Goal: Task Accomplishment & Management: Complete application form

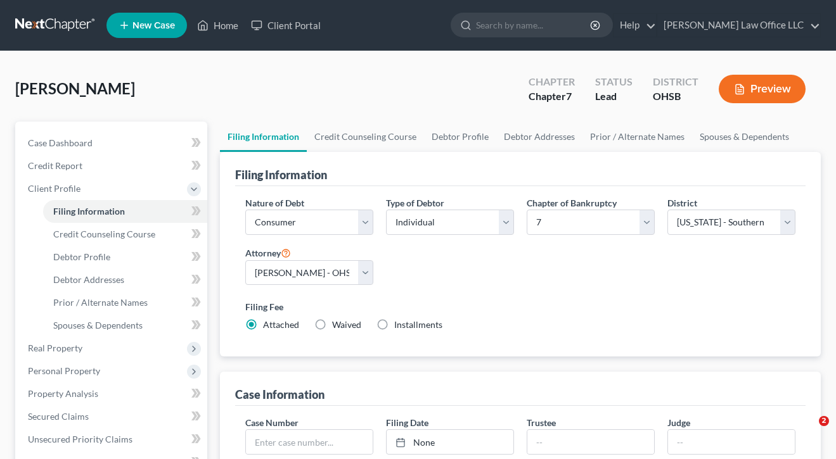
select select "1"
select select "0"
select select "62"
select select "0"
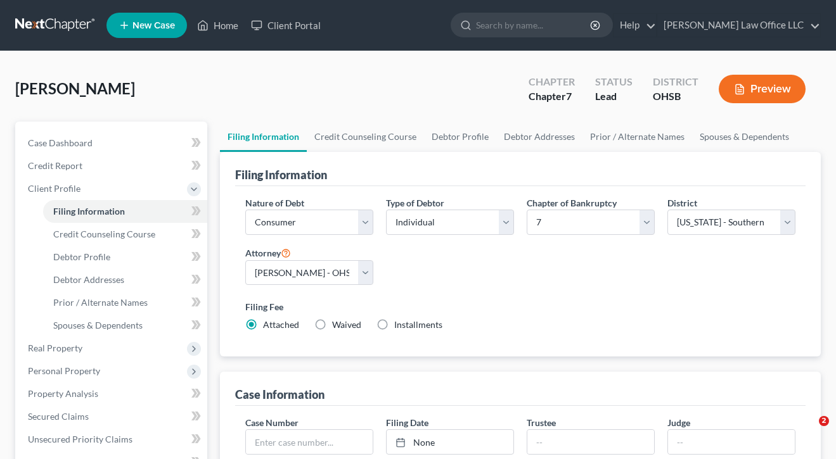
select select "36"
click at [143, 234] on span "Credit Counseling Course" at bounding box center [104, 234] width 102 height 11
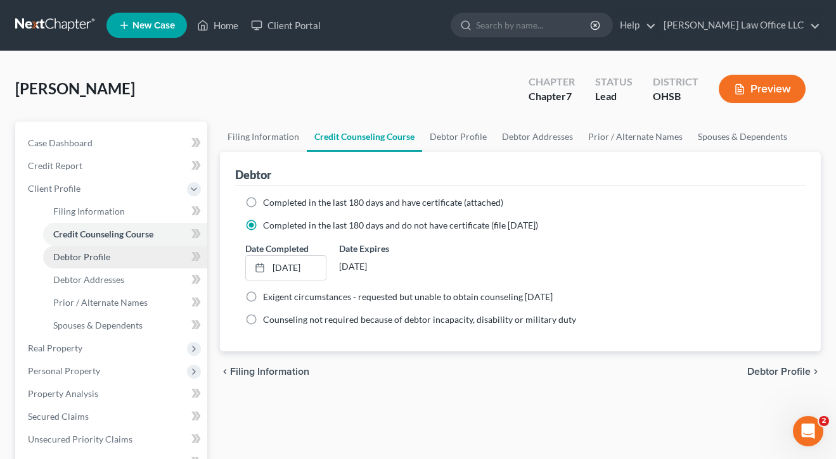
click at [98, 256] on span "Debtor Profile" at bounding box center [81, 257] width 57 height 11
select select "3"
select select "0"
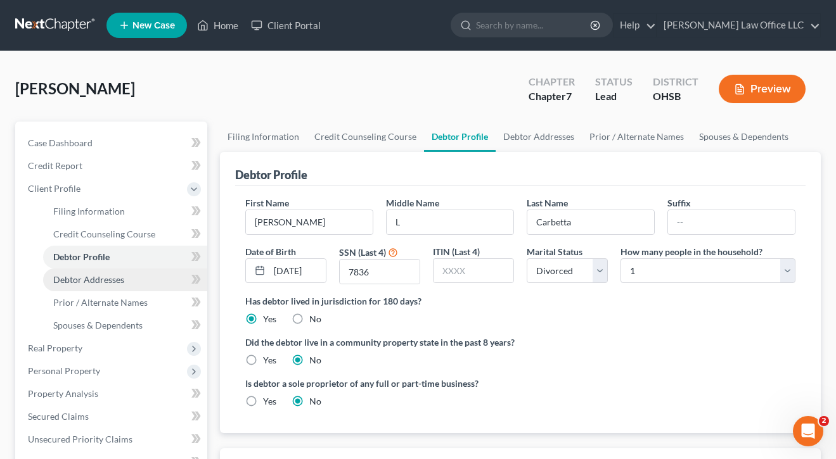
click at [112, 278] on span "Debtor Addresses" at bounding box center [88, 279] width 71 height 11
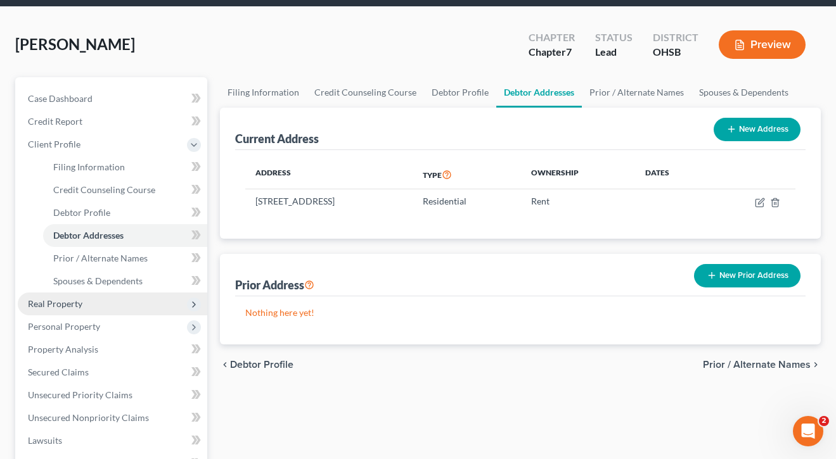
scroll to position [58, 0]
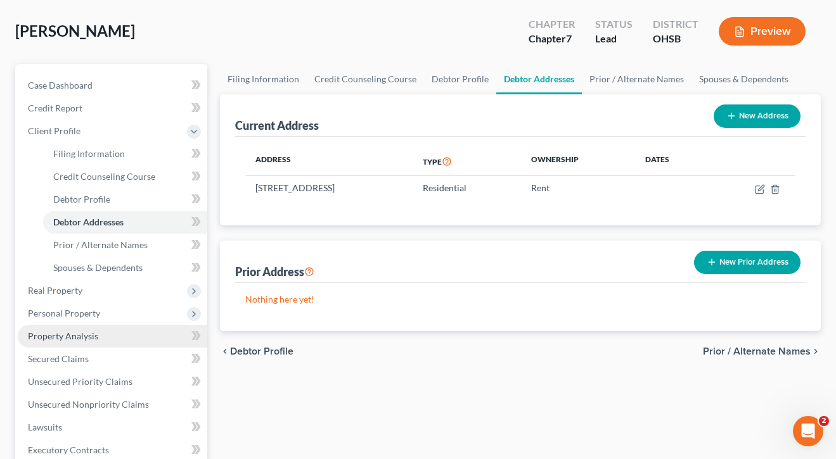
click at [94, 338] on span "Property Analysis" at bounding box center [63, 336] width 70 height 11
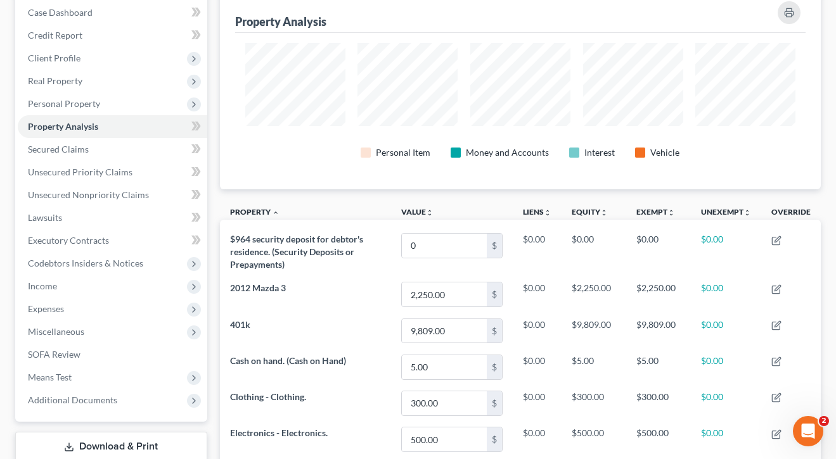
scroll to position [129, 0]
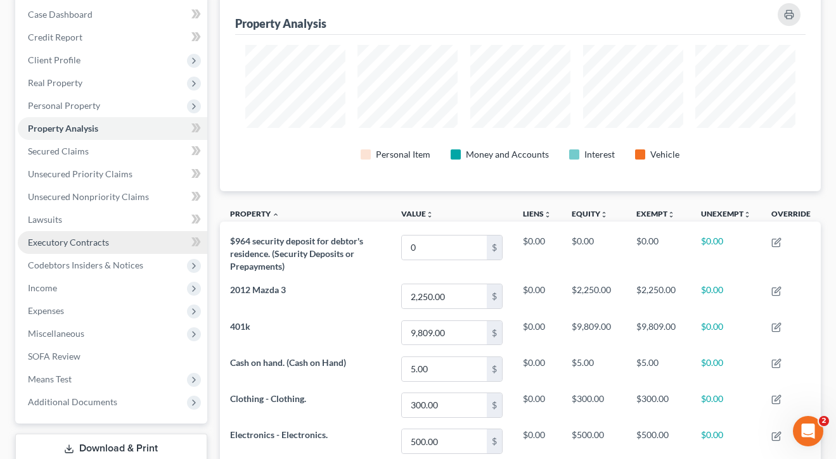
click at [57, 240] on span "Executory Contracts" at bounding box center [68, 242] width 81 height 11
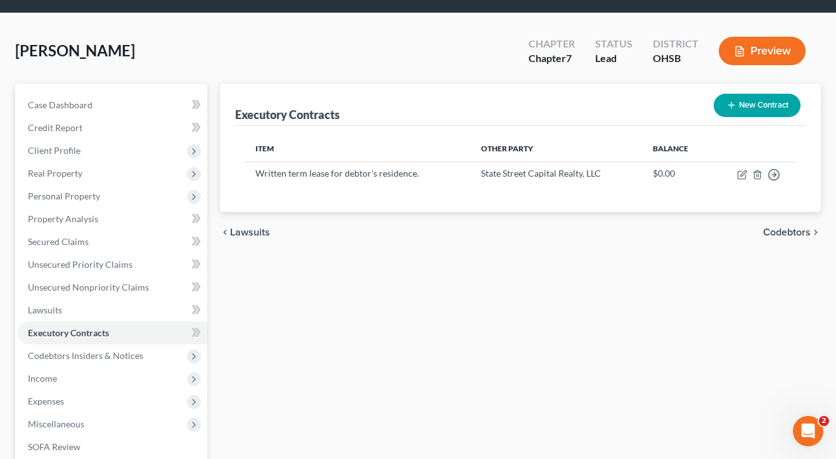
scroll to position [60, 0]
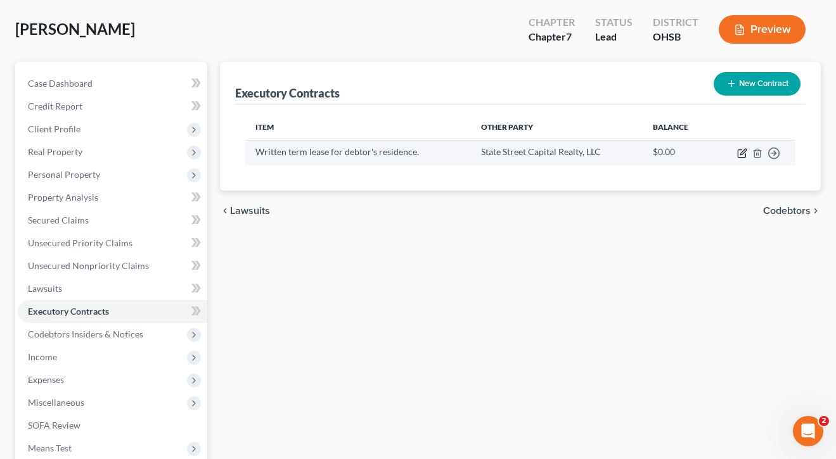
click at [741, 157] on icon "button" at bounding box center [742, 153] width 10 height 10
select select "3"
select select "36"
select select "0"
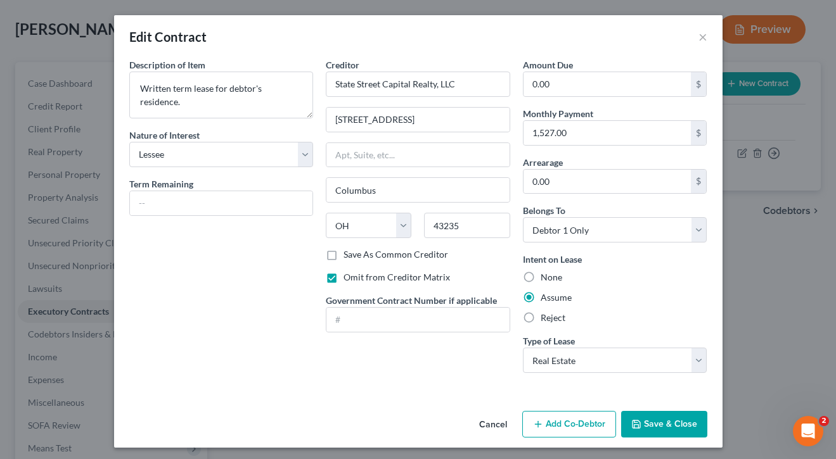
click at [674, 421] on button "Save & Close" at bounding box center [664, 424] width 86 height 27
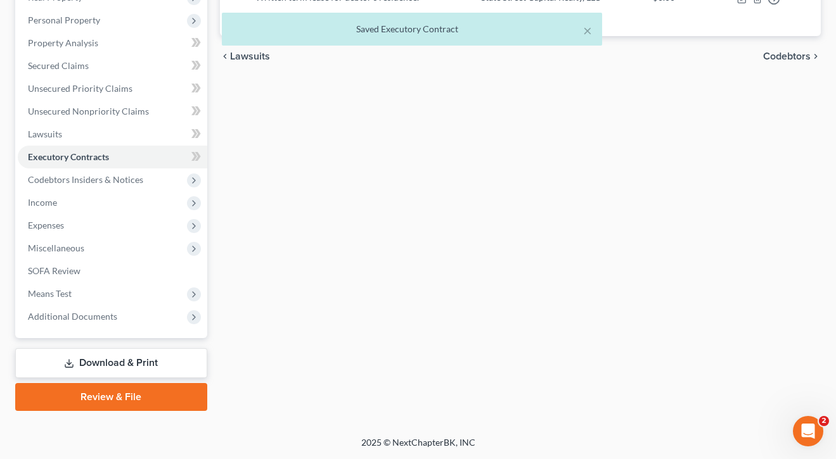
scroll to position [214, 0]
click at [68, 221] on span "Expenses" at bounding box center [112, 225] width 189 height 23
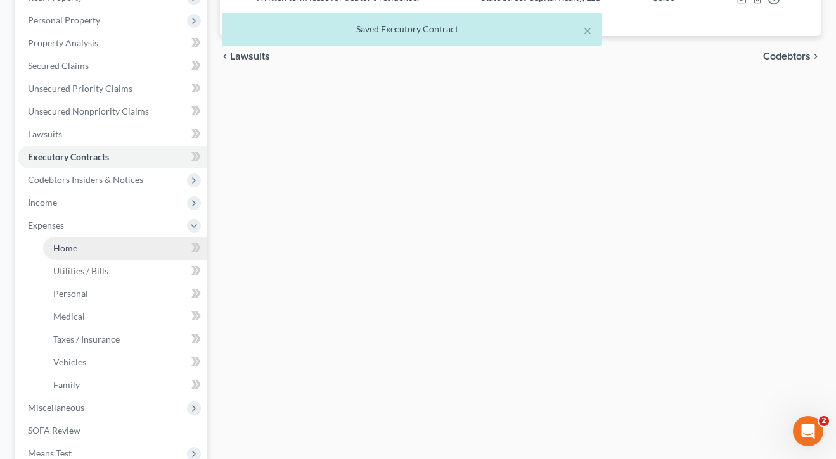
click at [70, 246] on span "Home" at bounding box center [65, 248] width 24 height 11
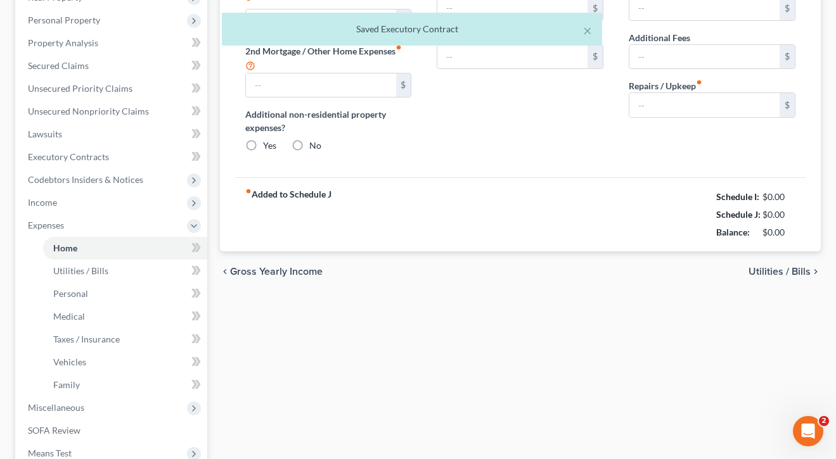
type input "1,527.00"
type input "0.00"
radio input "true"
type input "0.00"
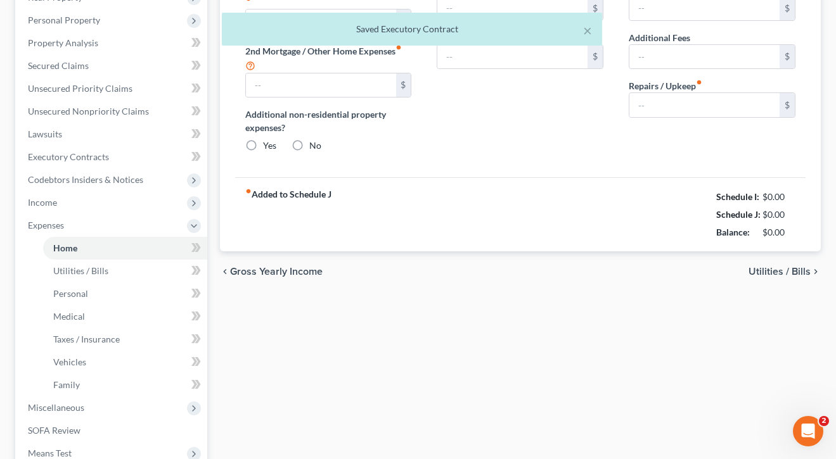
type input "0.00"
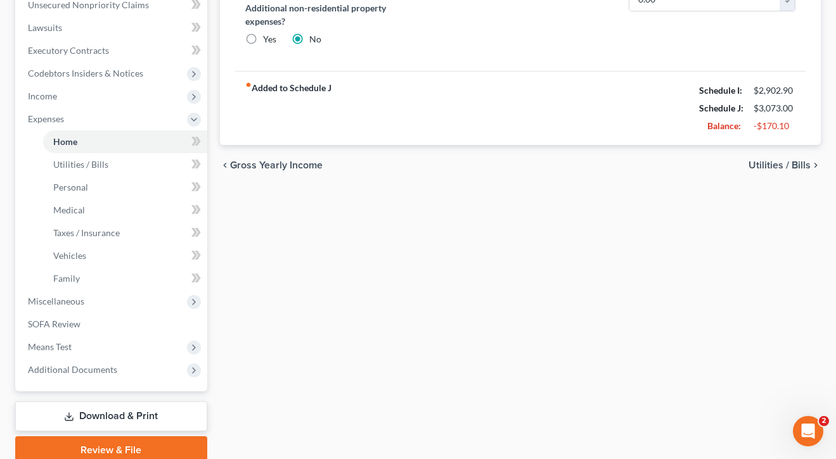
scroll to position [320, 0]
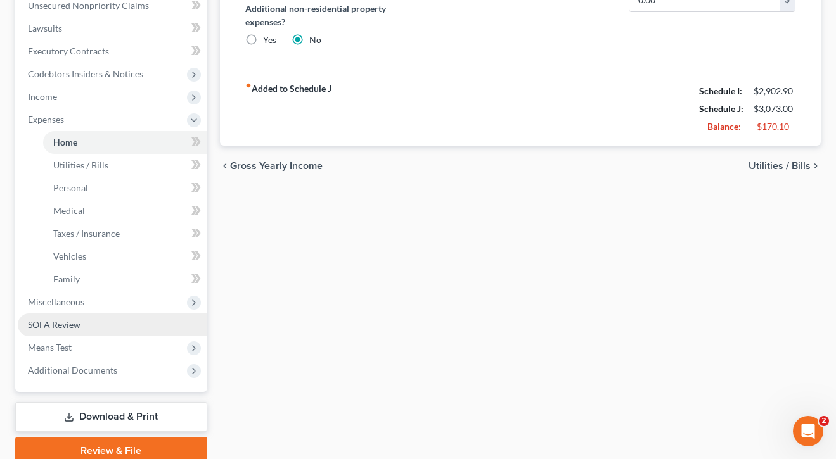
click at [58, 328] on span "SOFA Review" at bounding box center [54, 324] width 53 height 11
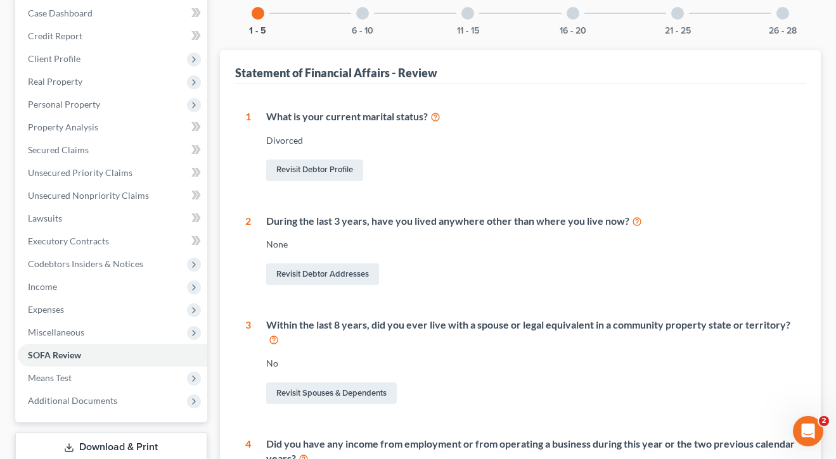
scroll to position [42, 0]
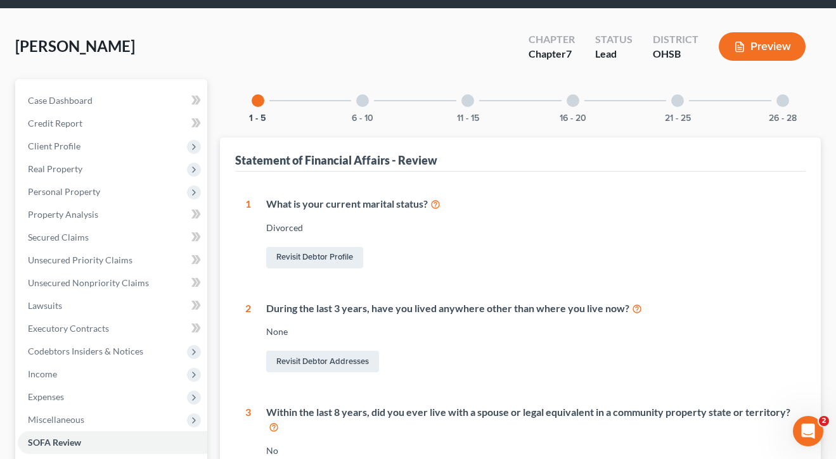
click at [365, 97] on div at bounding box center [362, 100] width 13 height 13
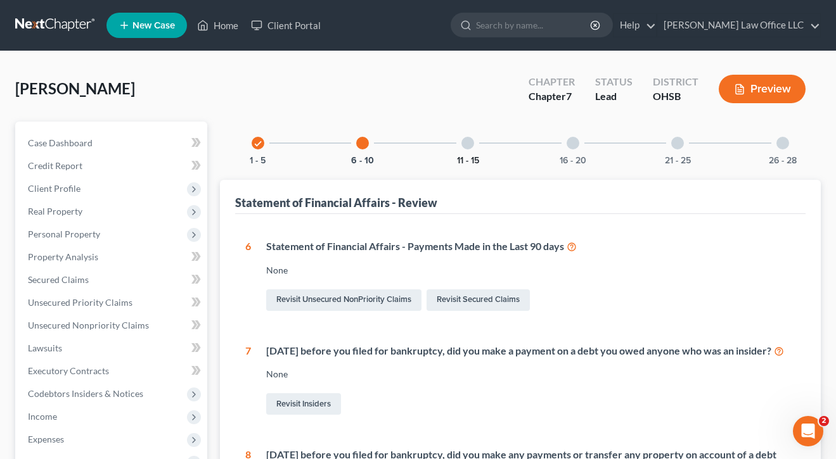
scroll to position [0, 0]
click at [468, 162] on button "11 - 15" at bounding box center [468, 161] width 22 height 9
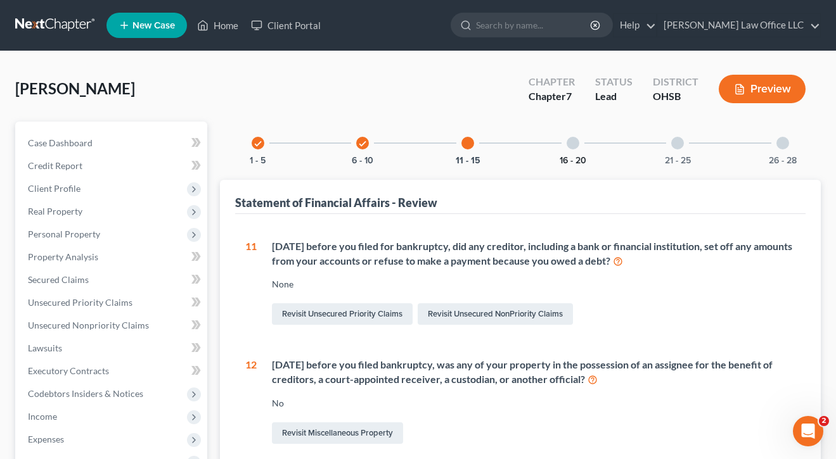
click at [566, 157] on button "16 - 20" at bounding box center [572, 161] width 27 height 9
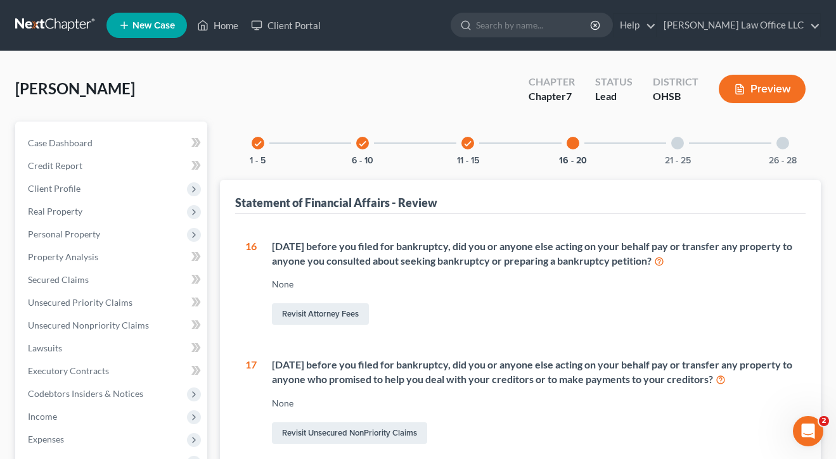
scroll to position [-1, 0]
click at [674, 135] on div "21 - 25" at bounding box center [677, 143] width 43 height 43
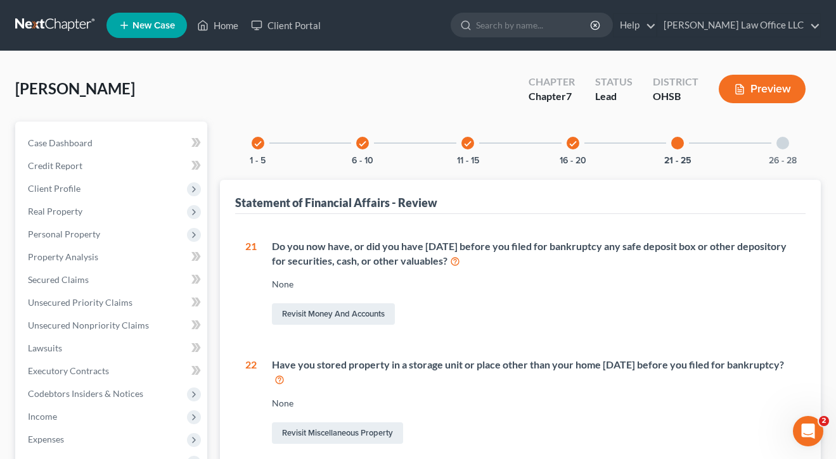
scroll to position [-1, 0]
click at [782, 151] on div "26 - 28" at bounding box center [782, 143] width 43 height 43
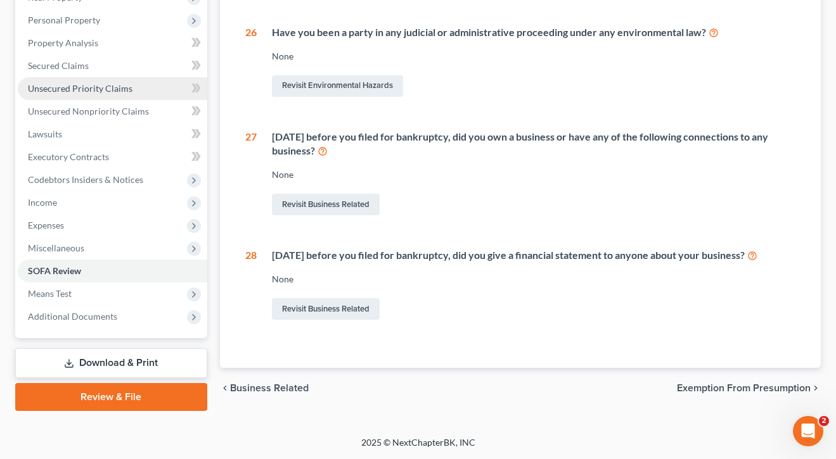
scroll to position [214, 0]
click at [92, 400] on link "Review & File" at bounding box center [111, 397] width 192 height 28
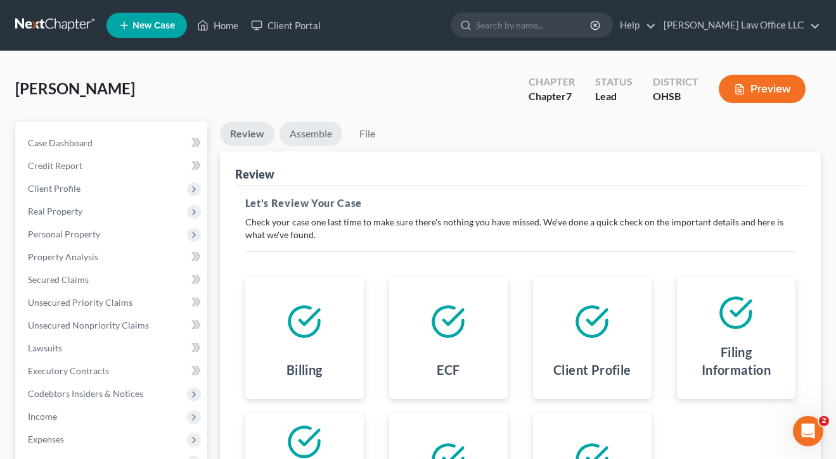
click at [300, 136] on link "Assemble" at bounding box center [310, 134] width 63 height 25
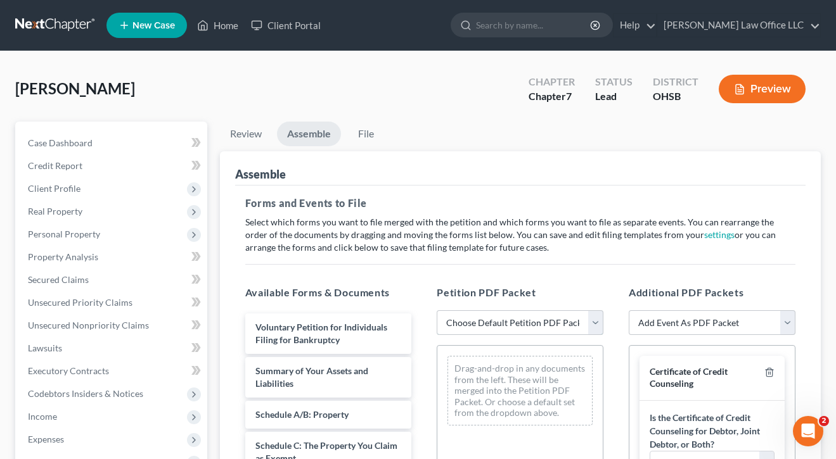
select select "1"
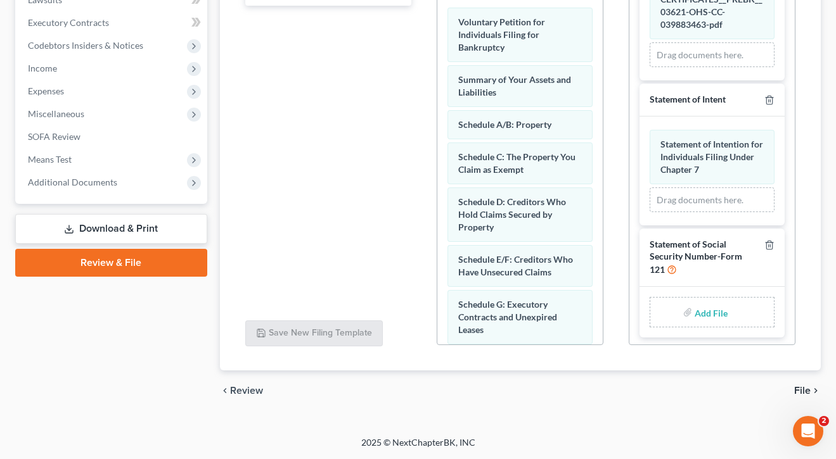
scroll to position [348, 0]
click at [706, 312] on input "file" at bounding box center [709, 312] width 30 height 23
type input "C:\fakepath\Carbetta SSN Statement.pdf"
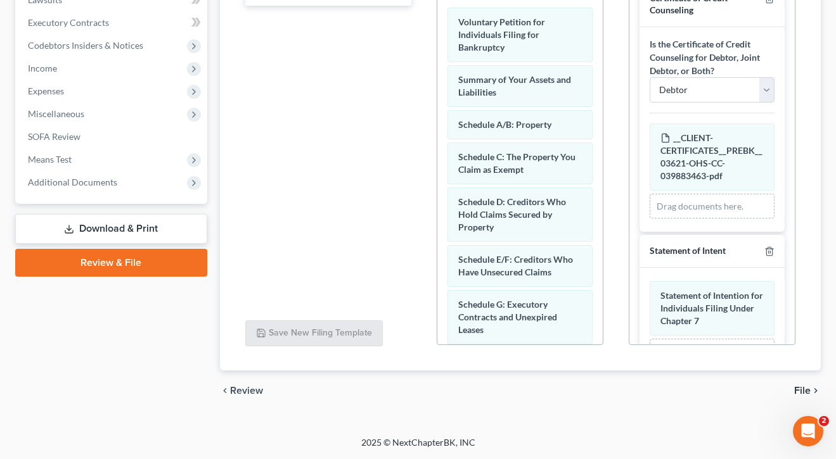
scroll to position [-7, 0]
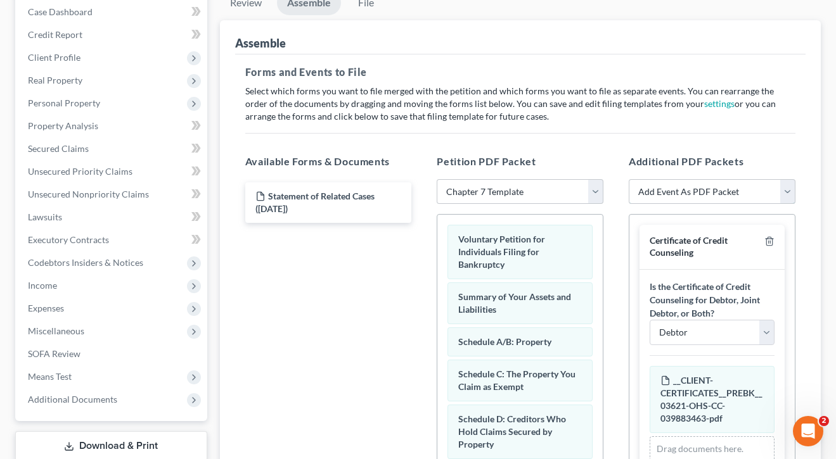
select select "46"
select select
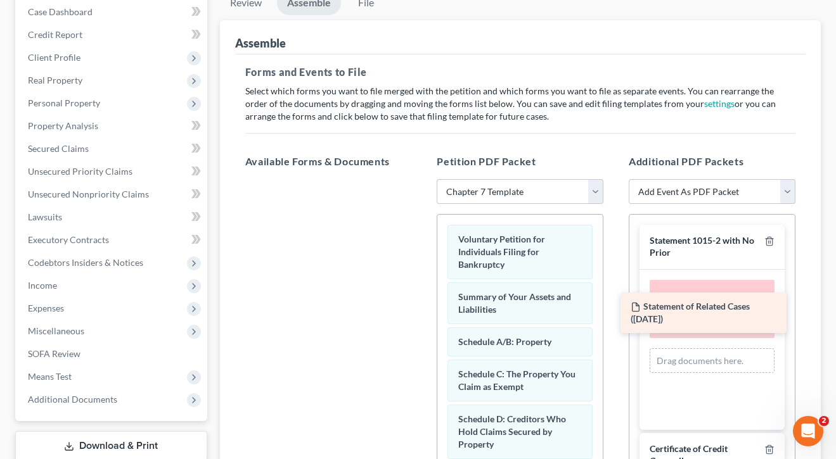
drag, startPoint x: 345, startPoint y: 203, endPoint x: 720, endPoint y: 314, distance: 391.2
click at [422, 179] on div "Statement of Related Cases ([DATE]) Statement of Related Cases ([DATE])" at bounding box center [328, 179] width 187 height 0
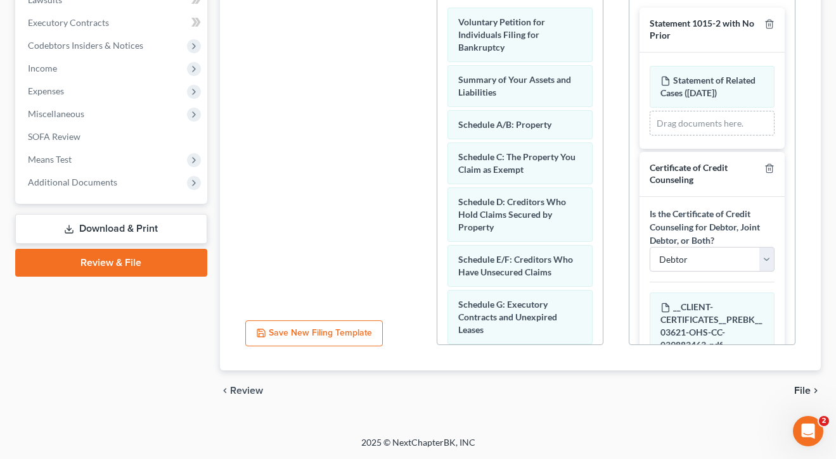
click at [801, 387] on span "File" at bounding box center [802, 391] width 16 height 10
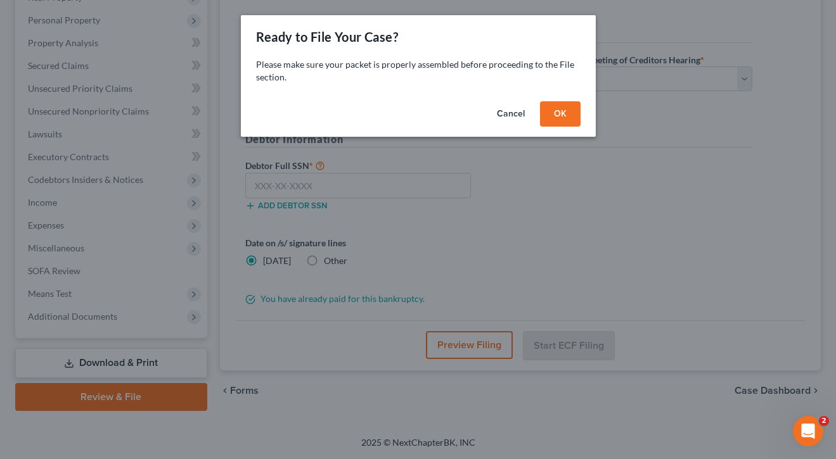
click at [558, 113] on button "OK" at bounding box center [560, 113] width 41 height 25
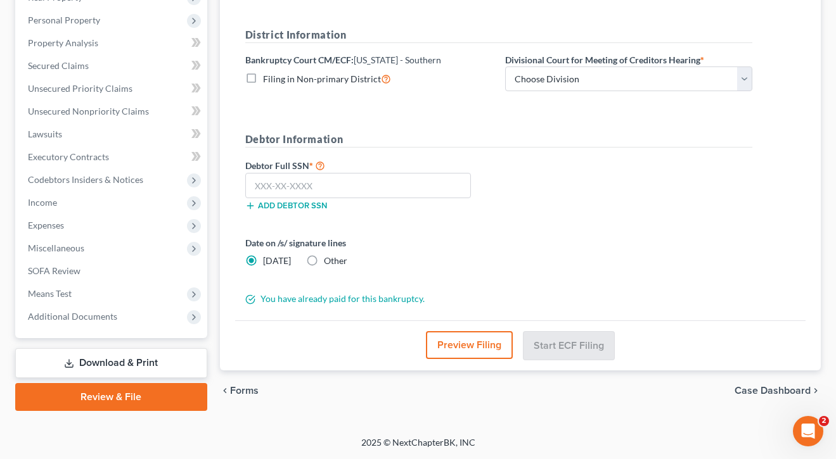
click at [556, 96] on div "District Information Bankruptcy Court CM/ECF: [US_STATE] - Southern Filing in N…" at bounding box center [499, 64] width 520 height 75
select select "1"
click at [331, 262] on span "Other" at bounding box center [335, 260] width 23 height 11
click at [331, 262] on input "Other" at bounding box center [333, 259] width 8 height 8
radio input "true"
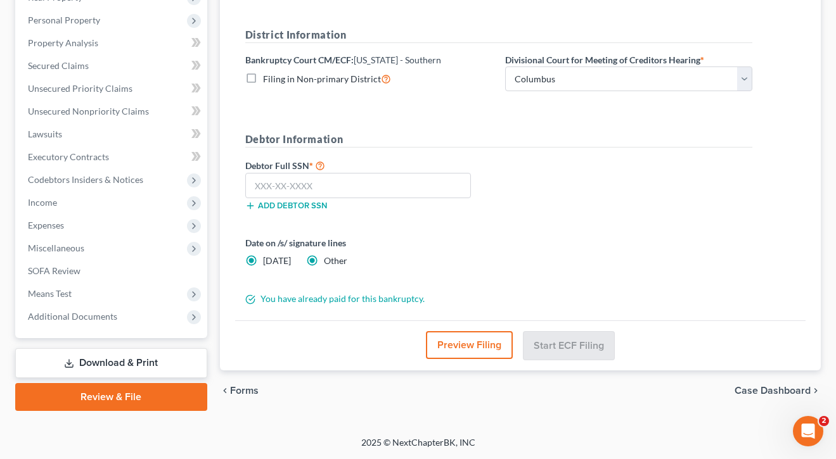
radio input "false"
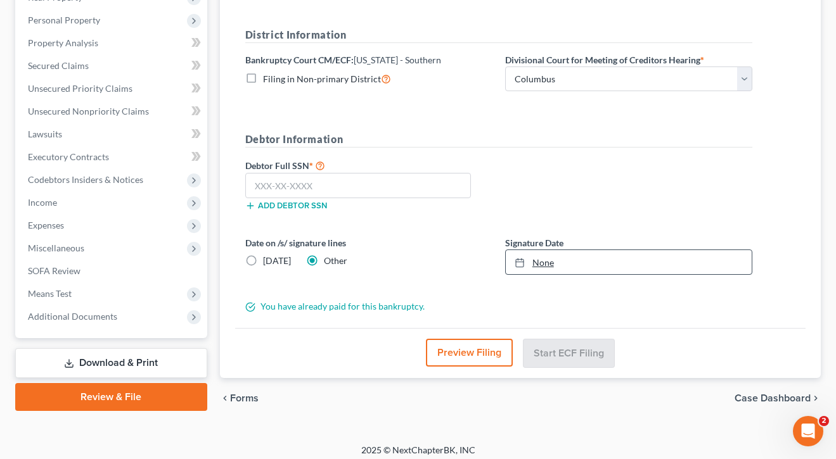
click at [538, 267] on link "None" at bounding box center [629, 262] width 246 height 24
click at [439, 259] on div "Date on /s/ signature lines [DATE] Other" at bounding box center [369, 255] width 260 height 39
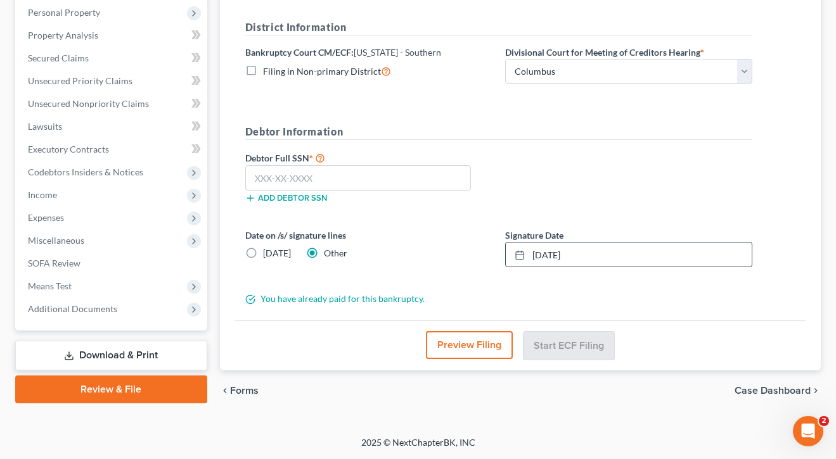
scroll to position [221, 0]
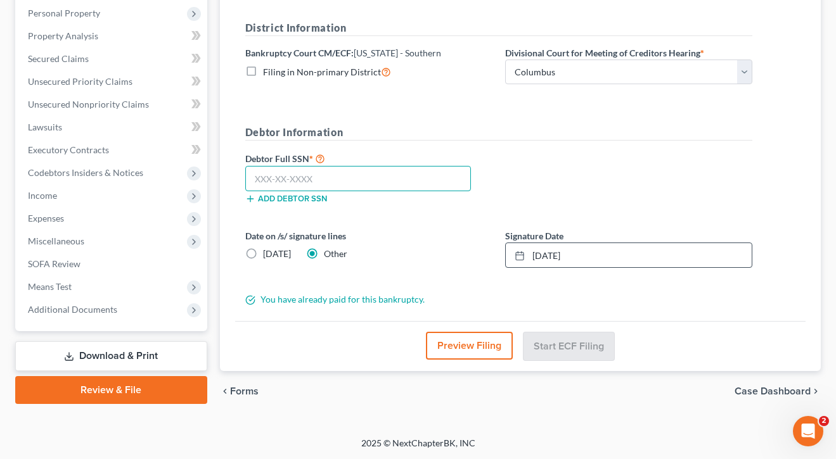
click at [389, 176] on input "text" at bounding box center [358, 178] width 226 height 25
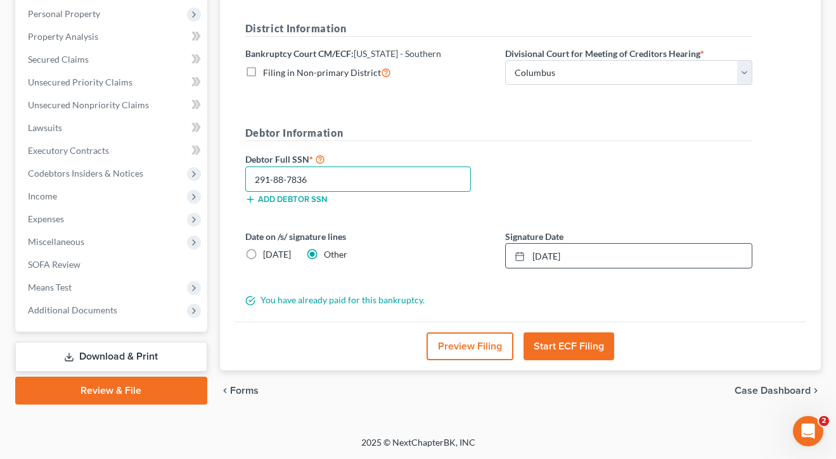
scroll to position [220, 0]
type input "291-88-7836"
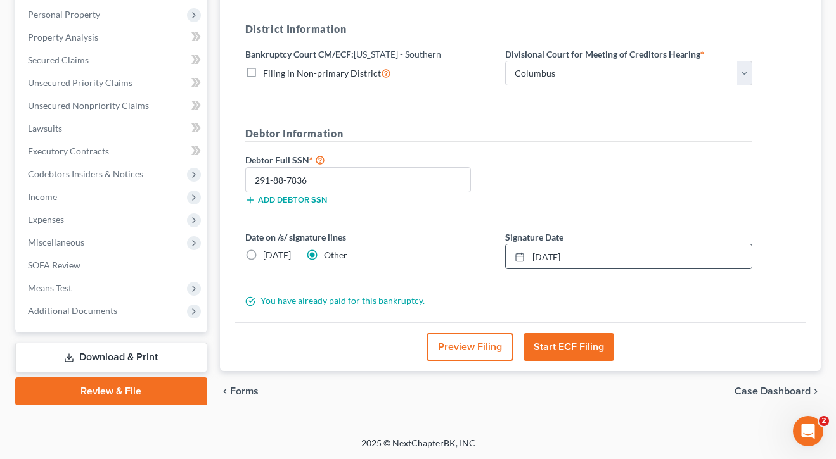
click at [579, 343] on button "Start ECF Filing" at bounding box center [568, 347] width 91 height 28
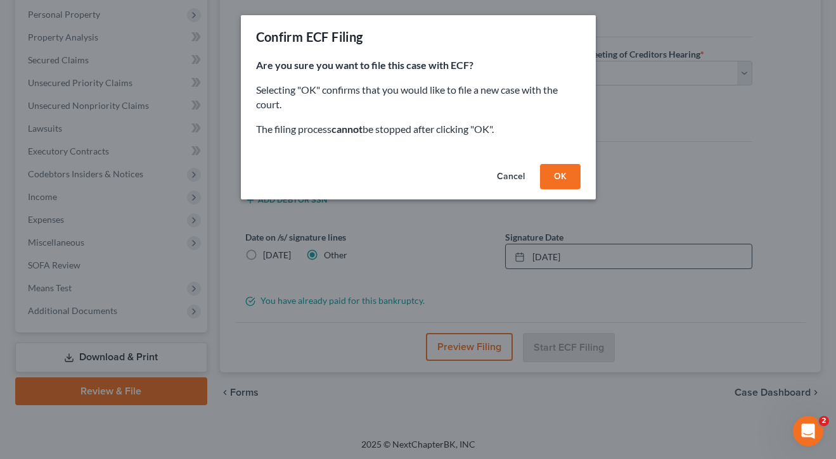
click at [570, 174] on button "OK" at bounding box center [560, 176] width 41 height 25
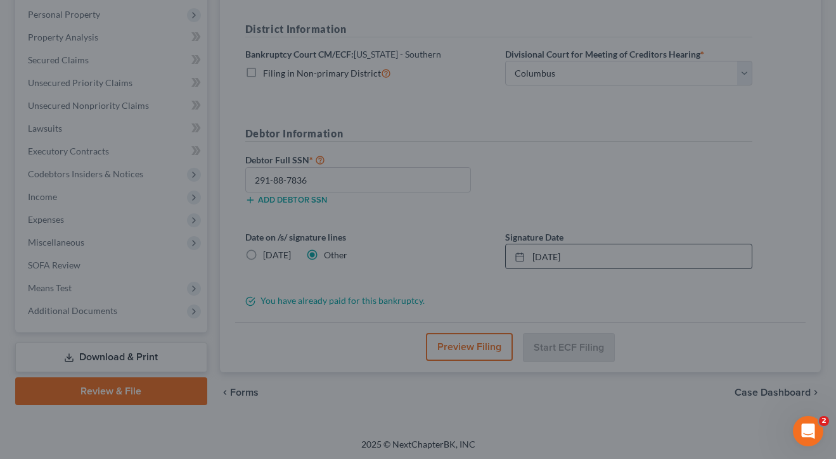
scroll to position [214, 0]
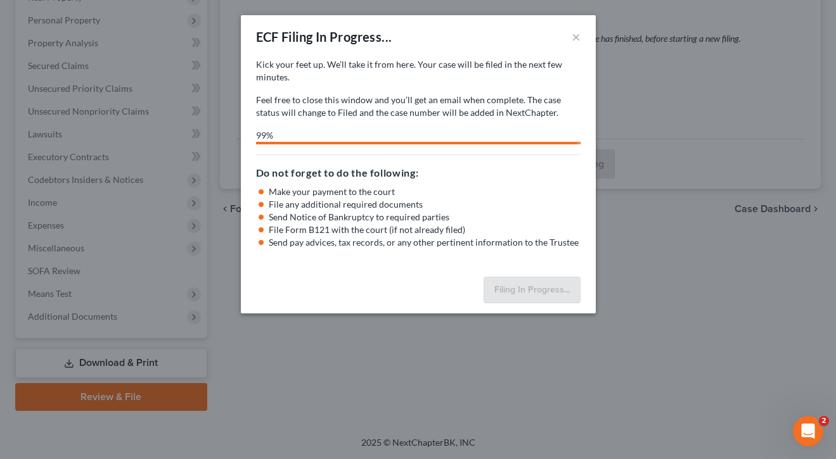
select select "1"
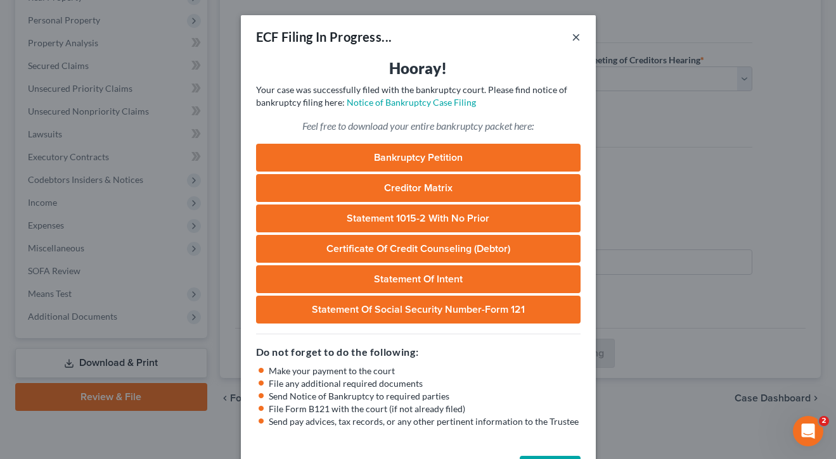
click at [577, 34] on button "×" at bounding box center [576, 36] width 9 height 15
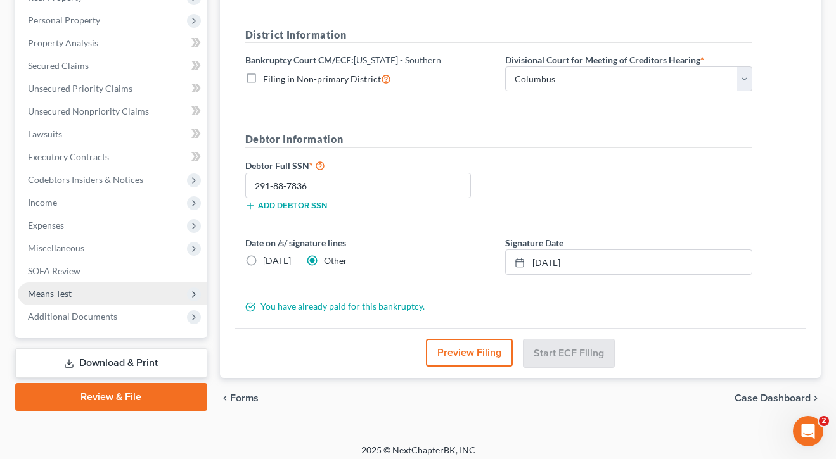
click at [39, 291] on span "Means Test" at bounding box center [50, 293] width 44 height 11
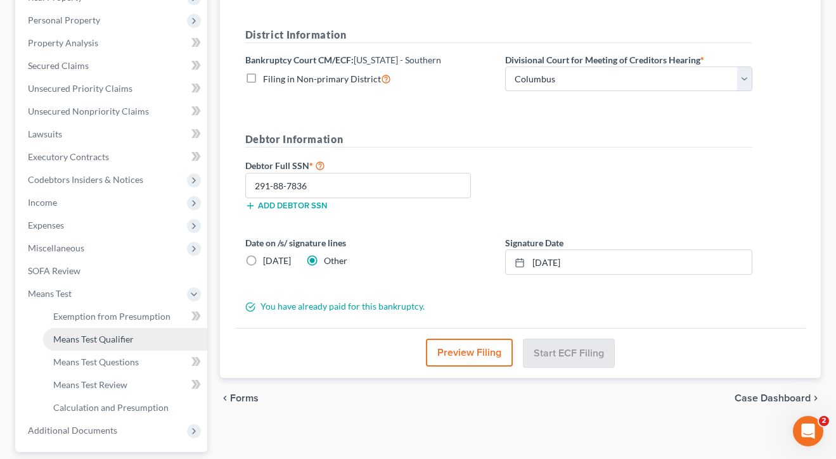
click at [82, 336] on span "Means Test Qualifier" at bounding box center [93, 339] width 80 height 11
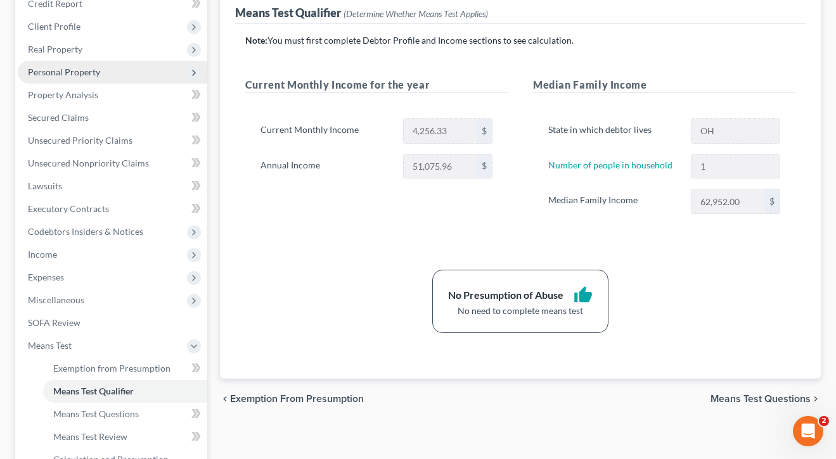
scroll to position [162, 0]
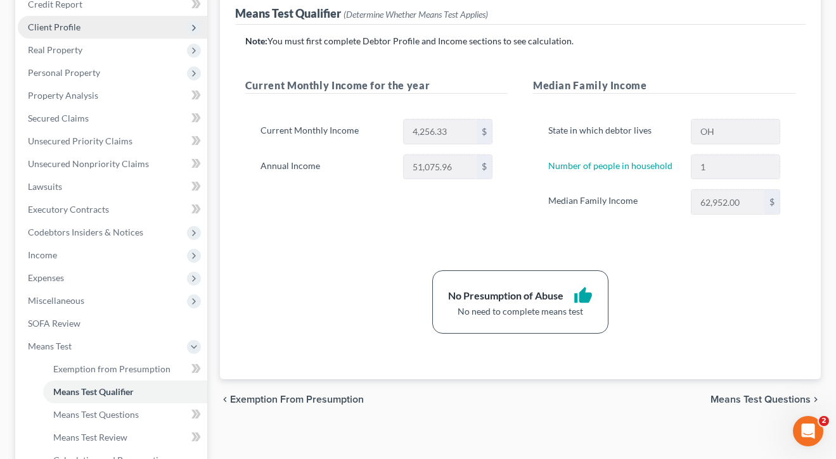
click at [77, 36] on span "Client Profile" at bounding box center [112, 27] width 189 height 23
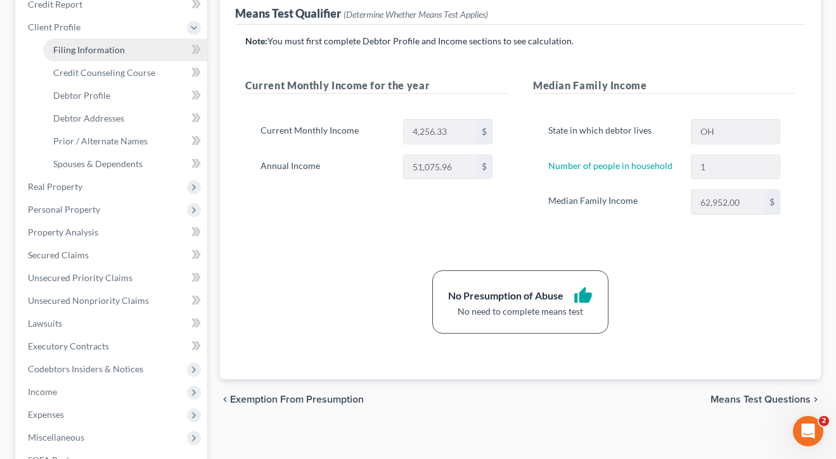
click at [79, 53] on span "Filing Information" at bounding box center [89, 49] width 72 height 11
select select "1"
select select "0"
select select "62"
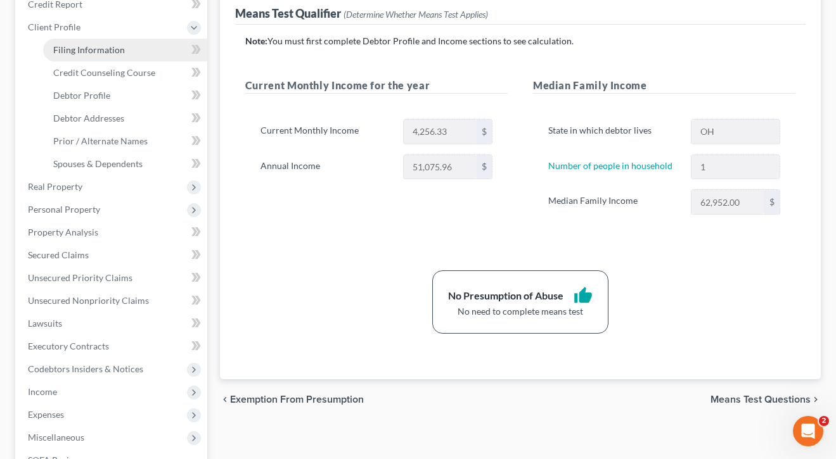
select select "0"
select select "36"
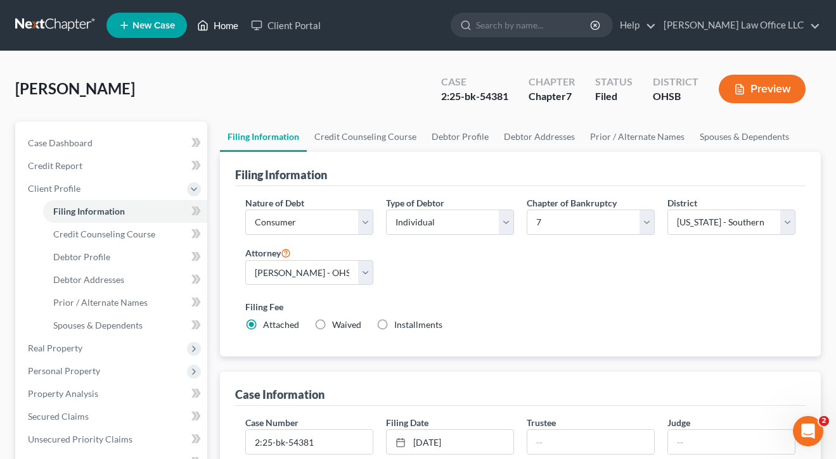
click at [225, 20] on link "Home" at bounding box center [218, 25] width 54 height 23
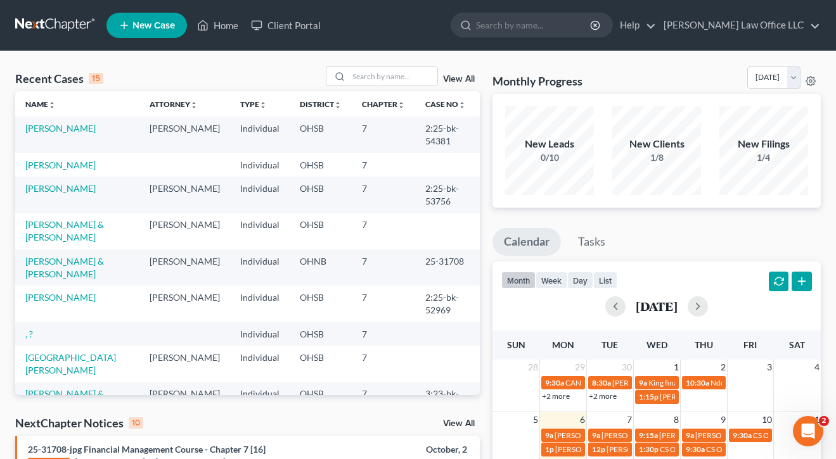
click at [163, 29] on span "New Case" at bounding box center [153, 26] width 42 height 10
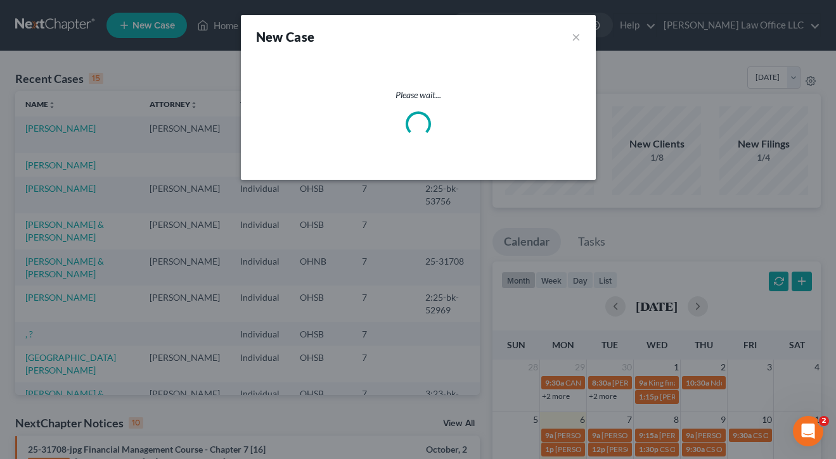
select select "62"
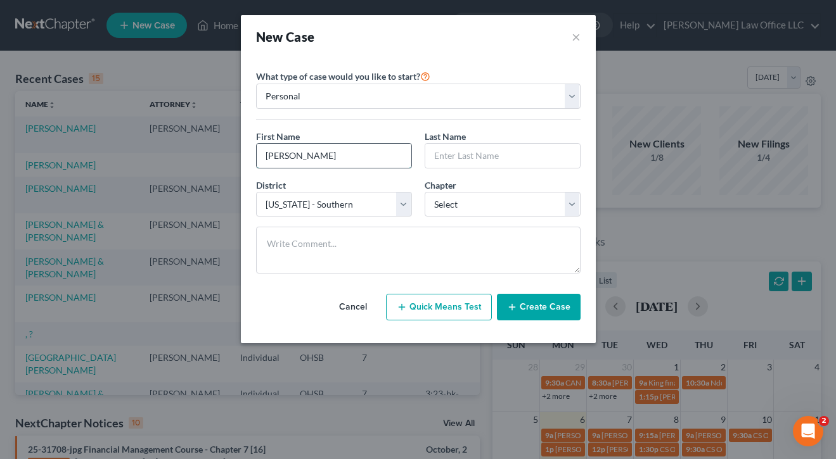
type input "[PERSON_NAME]"
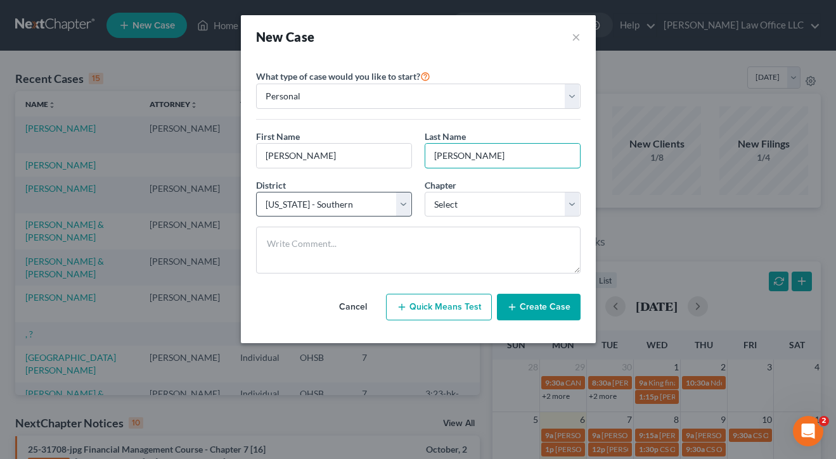
type input "[PERSON_NAME]"
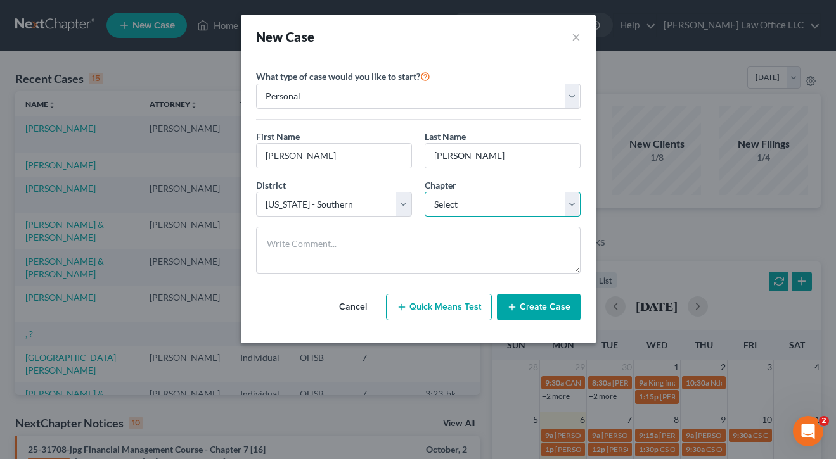
select select "0"
click at [436, 220] on div "District * Select [US_STATE] - [GEOGRAPHIC_DATA] [US_STATE] - [GEOGRAPHIC_DATA]…" at bounding box center [418, 203] width 337 height 49
click at [523, 302] on button "Create Case" at bounding box center [539, 307] width 84 height 27
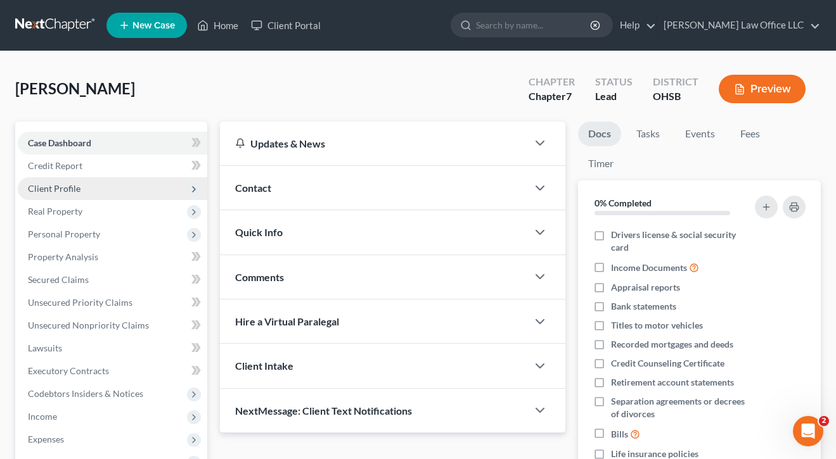
click at [78, 191] on span "Client Profile" at bounding box center [54, 188] width 53 height 11
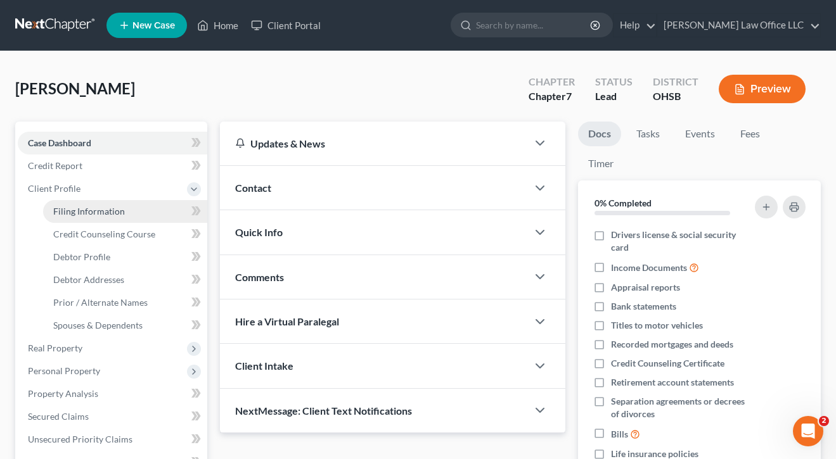
click at [79, 208] on span "Filing Information" at bounding box center [89, 211] width 72 height 11
select select "1"
select select "0"
select select "62"
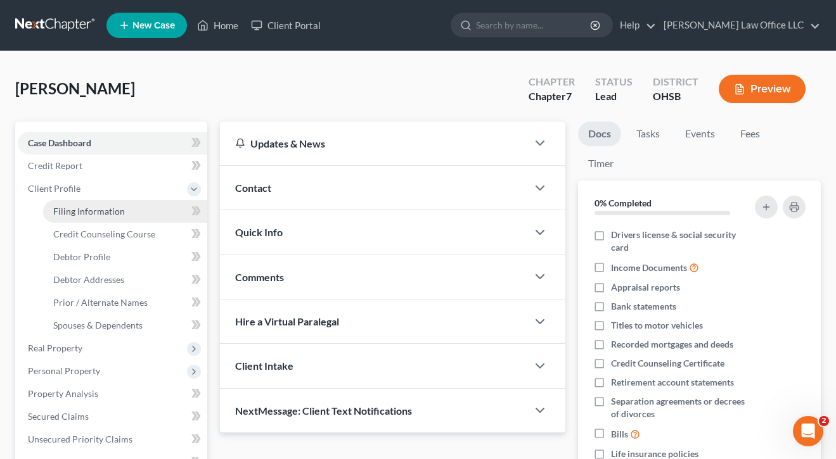
select select "0"
select select "36"
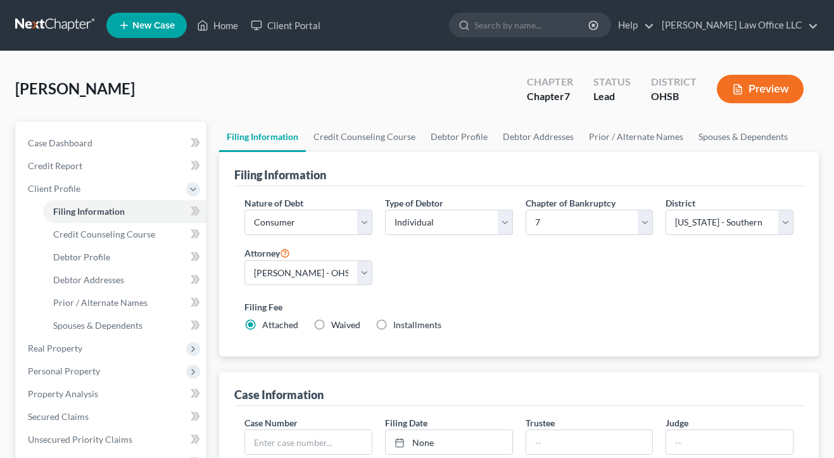
select select "1"
select select "0"
select select "62"
select select "0"
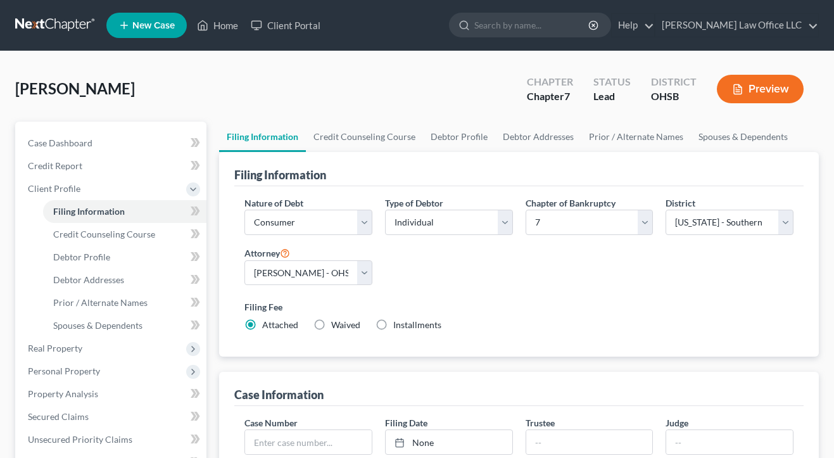
select select "36"
click at [449, 128] on link "Debtor Profile" at bounding box center [459, 137] width 72 height 30
select select "0"
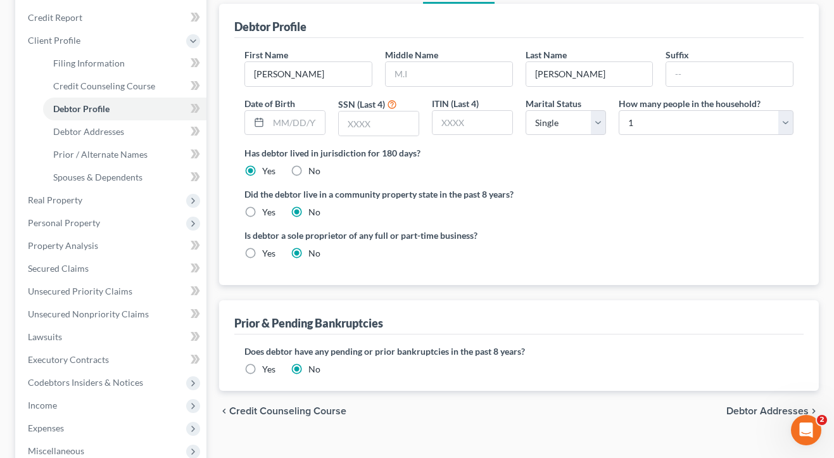
scroll to position [207, 0]
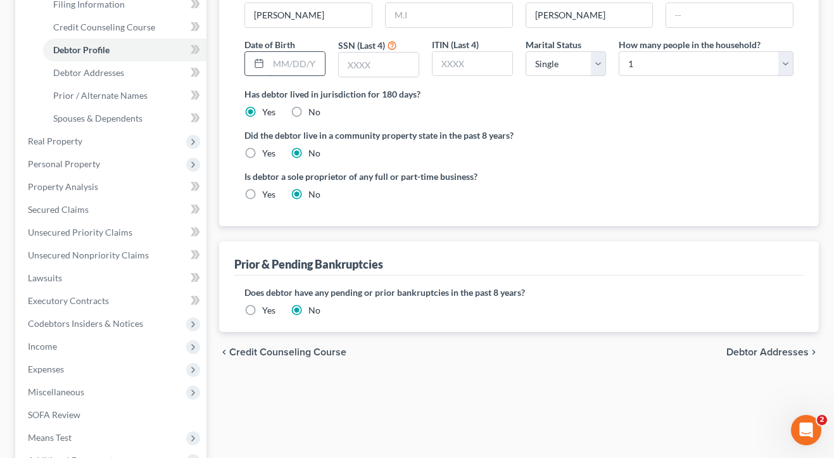
click at [304, 64] on input "text" at bounding box center [297, 64] width 56 height 24
type input "10/25/1990"
click at [513, 136] on label "Did the debtor live in a community property state in the past 8 years?" at bounding box center [519, 135] width 549 height 13
click at [404, 67] on input "text" at bounding box center [379, 65] width 80 height 24
type input "0873"
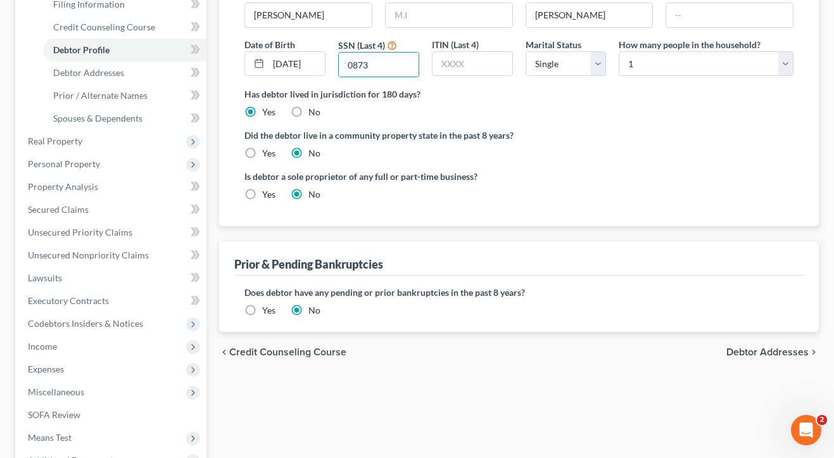
click at [508, 110] on div "Has debtor lived in jurisdiction for 180 days? Yes No Debtor must reside in jur…" at bounding box center [519, 102] width 549 height 31
select select "3"
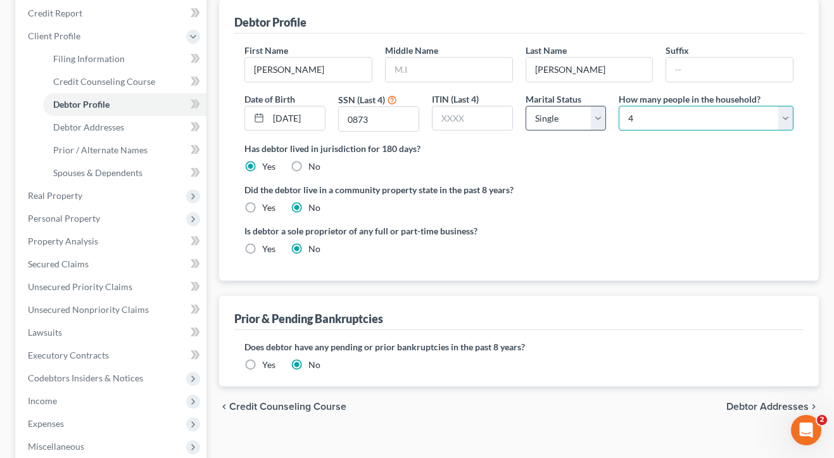
scroll to position [153, 0]
click at [422, 53] on label "Middle Name" at bounding box center [411, 49] width 53 height 13
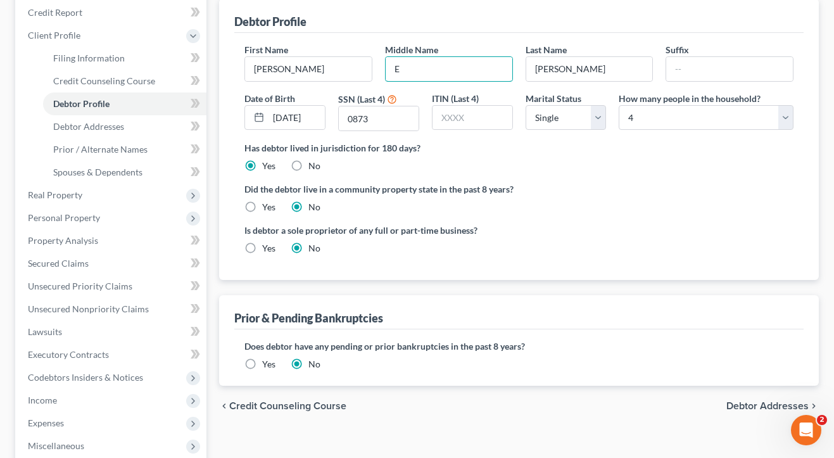
type input "E"
click at [493, 167] on div "Has debtor lived in jurisdiction for 180 days? Yes No Debtor must reside in jur…" at bounding box center [519, 156] width 549 height 31
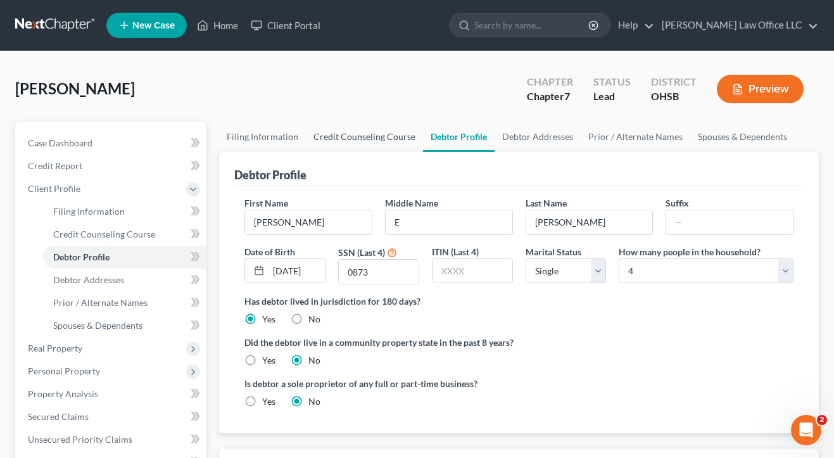
scroll to position [0, 0]
click at [552, 143] on link "Debtor Addresses" at bounding box center [538, 137] width 86 height 30
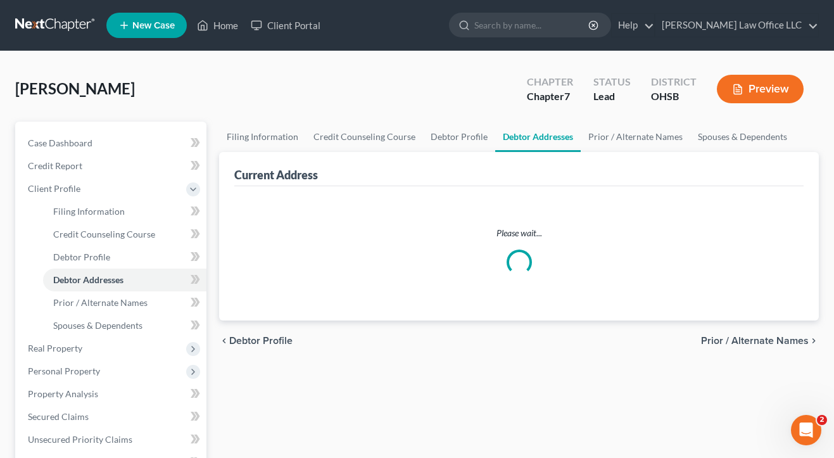
select select "0"
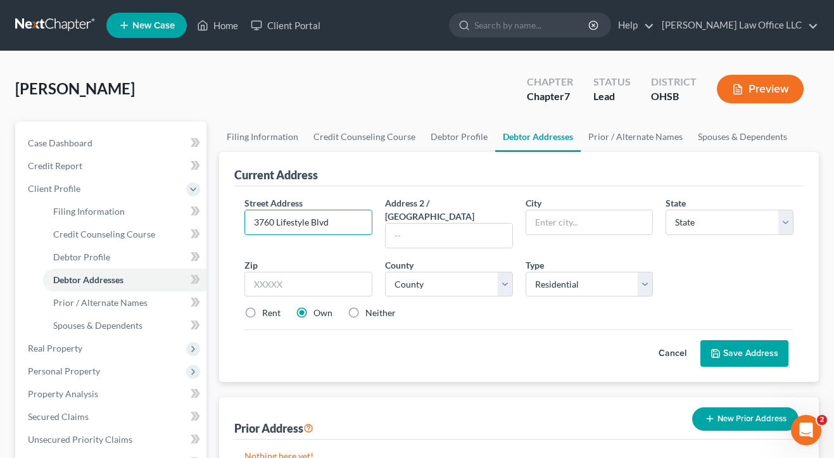
type input "3760 Lifestyle Blvd"
click at [348, 189] on div "Street Address * 3760 Lifestyle Blvd Address 2 / PO Box City * State * State AL…" at bounding box center [519, 284] width 570 height 196
type input "43219"
click at [453, 307] on div "Rent Own Neither" at bounding box center [519, 313] width 562 height 13
type input "Columbus"
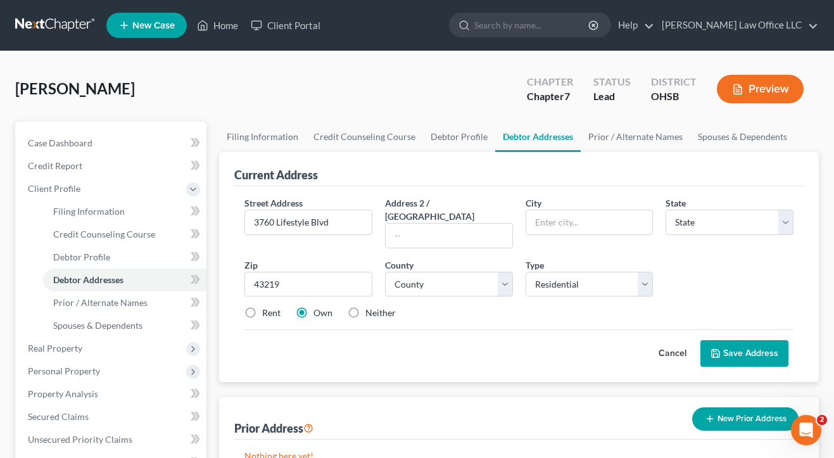
select select "36"
select select "24"
click at [509, 312] on div "Street Address * 3760 Lifestyle Blvd Address 2 / PO Box City * Columbus State *…" at bounding box center [519, 263] width 562 height 134
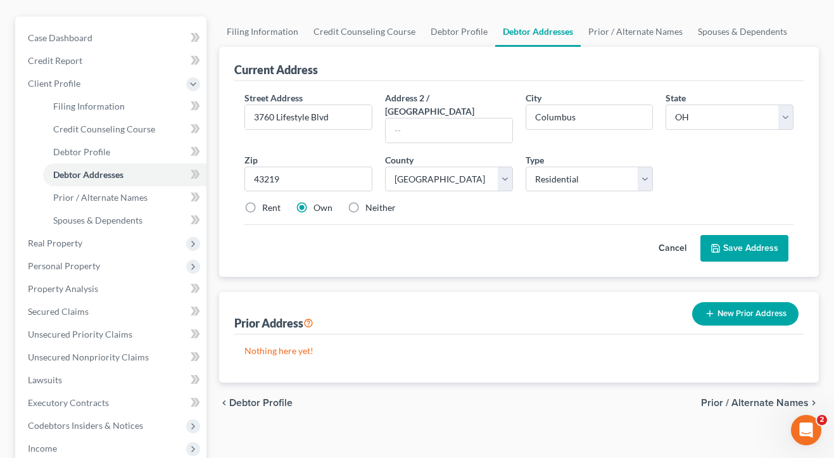
scroll to position [106, 0]
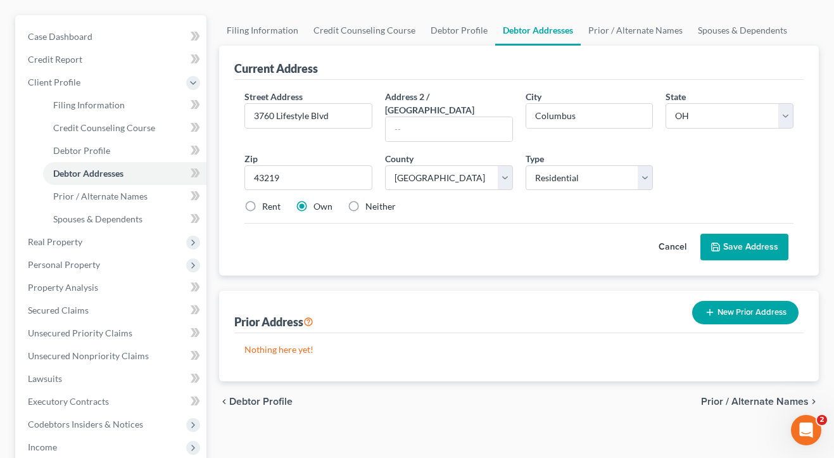
click at [262, 200] on label "Rent" at bounding box center [271, 206] width 18 height 13
click at [267, 200] on input "Rent" at bounding box center [271, 204] width 8 height 8
radio input "true"
click at [743, 236] on button "Save Address" at bounding box center [745, 247] width 88 height 27
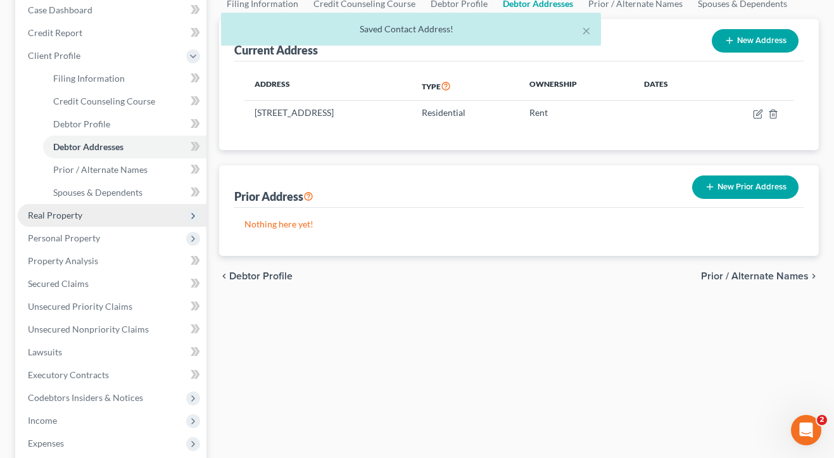
scroll to position [135, 0]
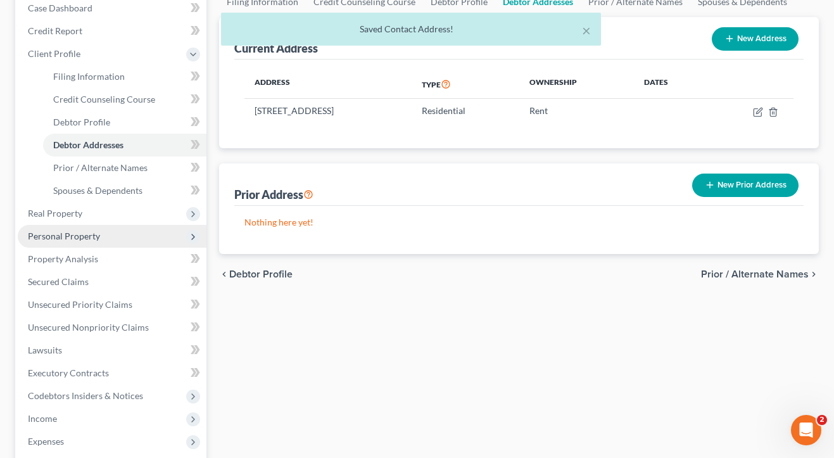
click at [81, 240] on span "Personal Property" at bounding box center [64, 236] width 72 height 11
